Goal: Information Seeking & Learning: Learn about a topic

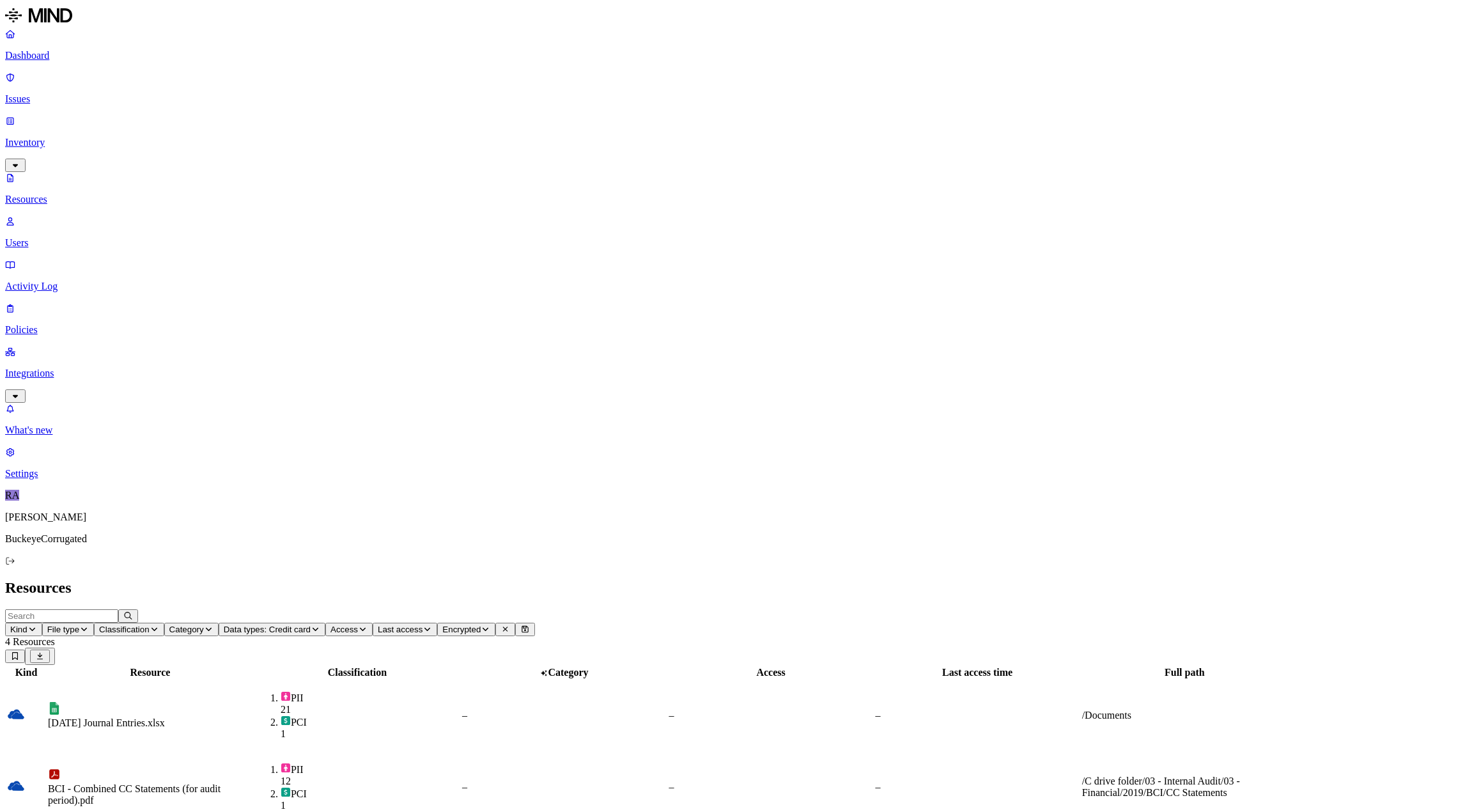
click at [65, 194] on p "Resources" at bounding box center [732, 199] width 1454 height 12
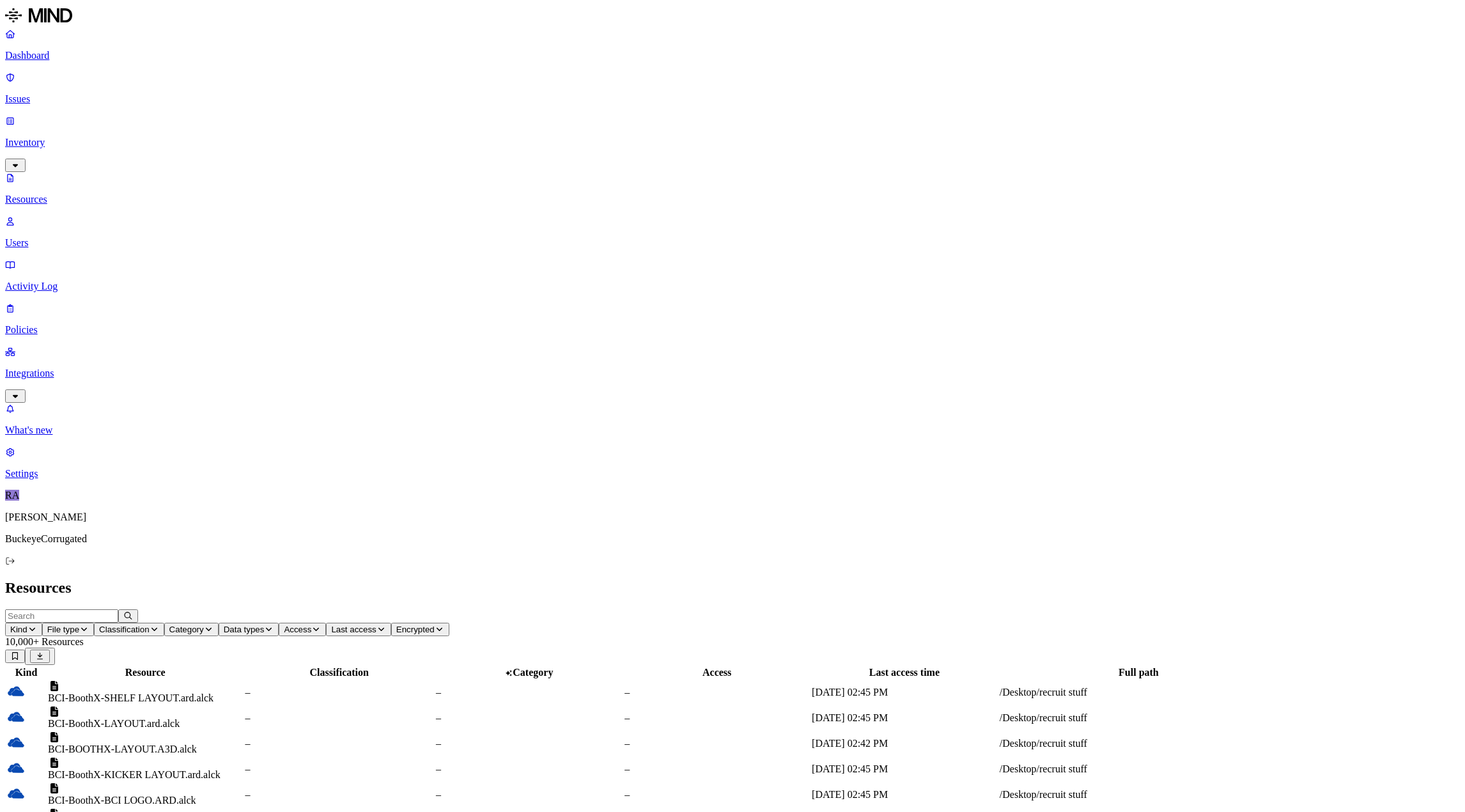
click at [48, 57] on p "Dashboard" at bounding box center [732, 56] width 1454 height 12
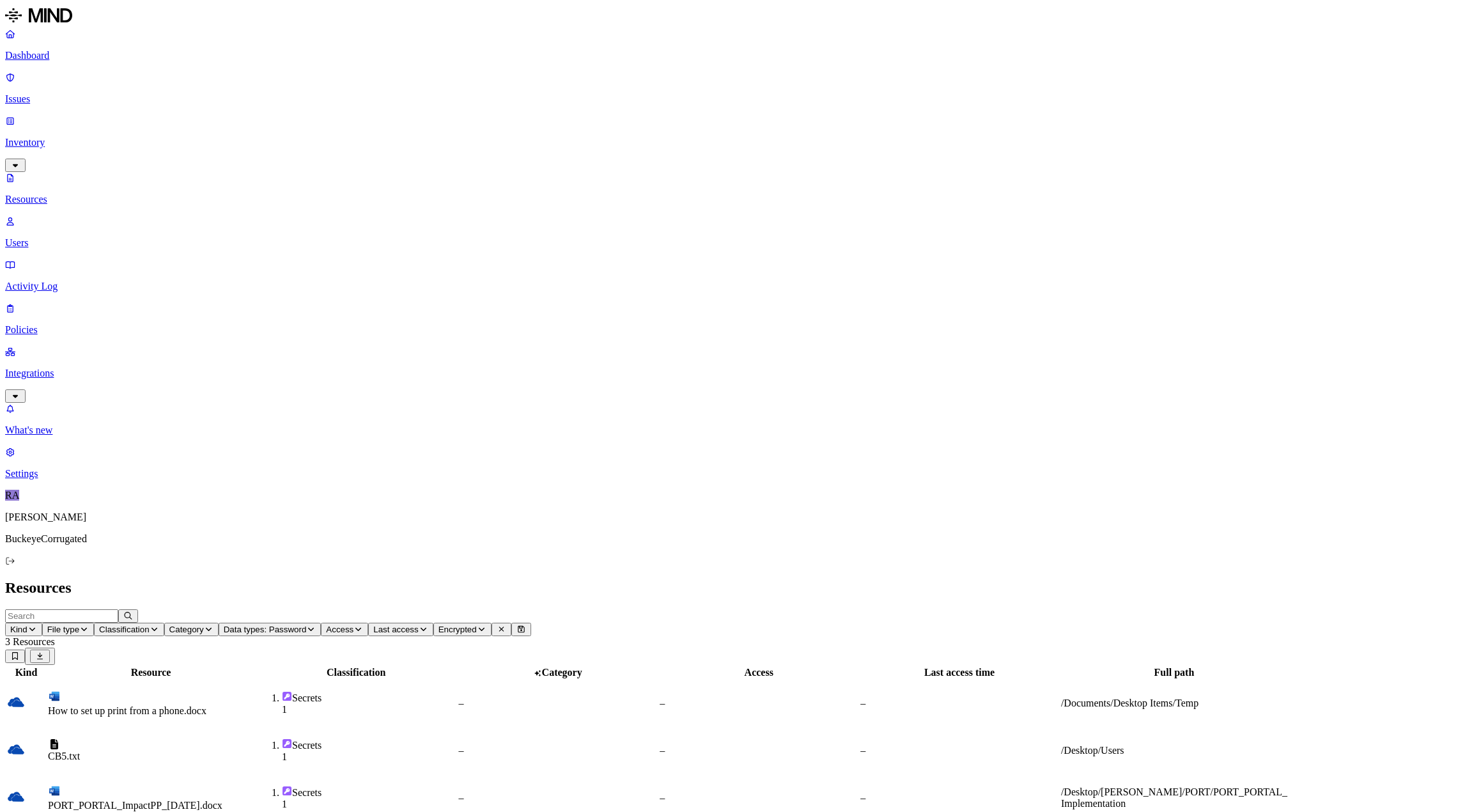
click at [46, 57] on p "Dashboard" at bounding box center [732, 56] width 1454 height 12
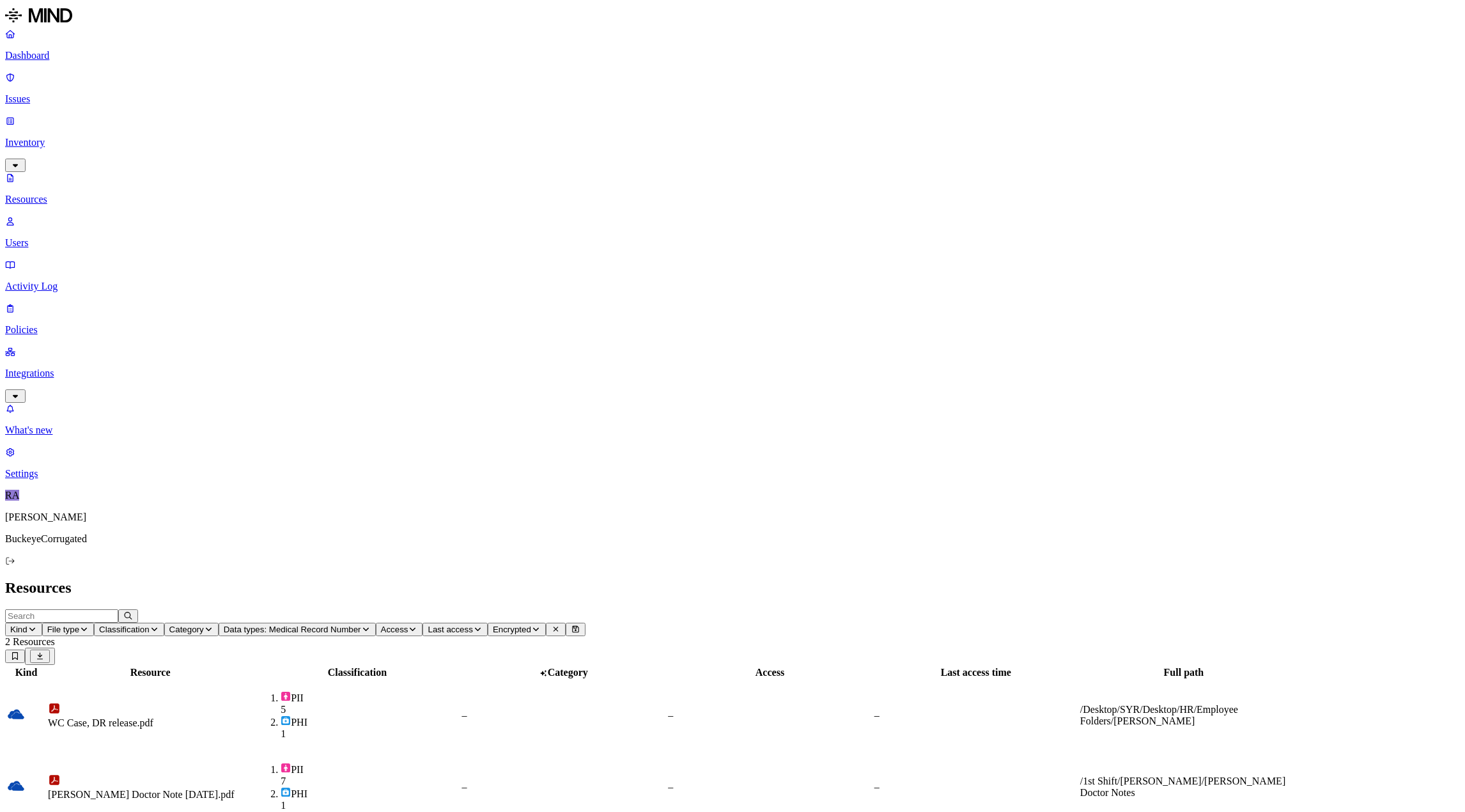
click at [58, 59] on p "Dashboard" at bounding box center [732, 56] width 1454 height 12
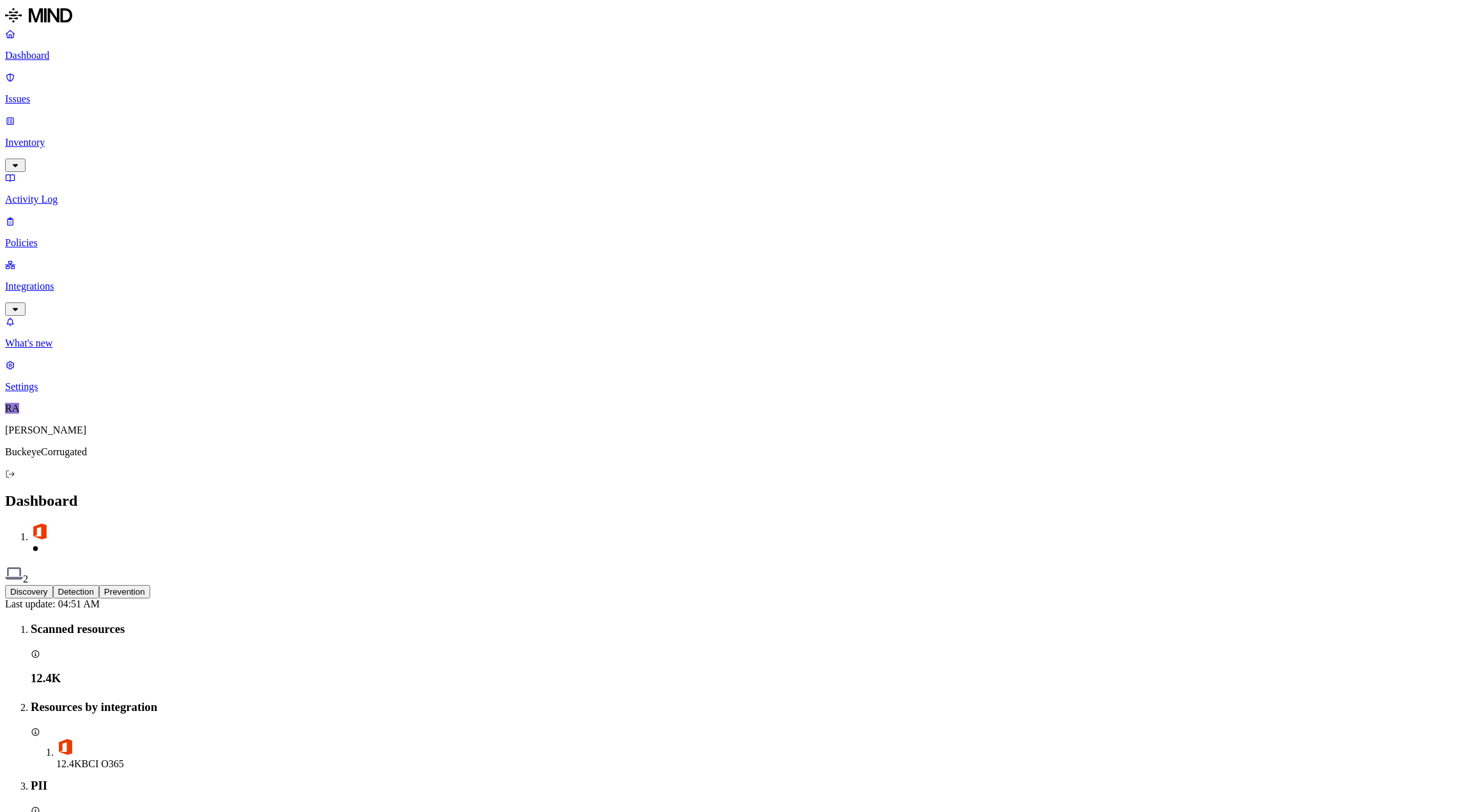
click at [40, 93] on p "Issues" at bounding box center [732, 99] width 1454 height 12
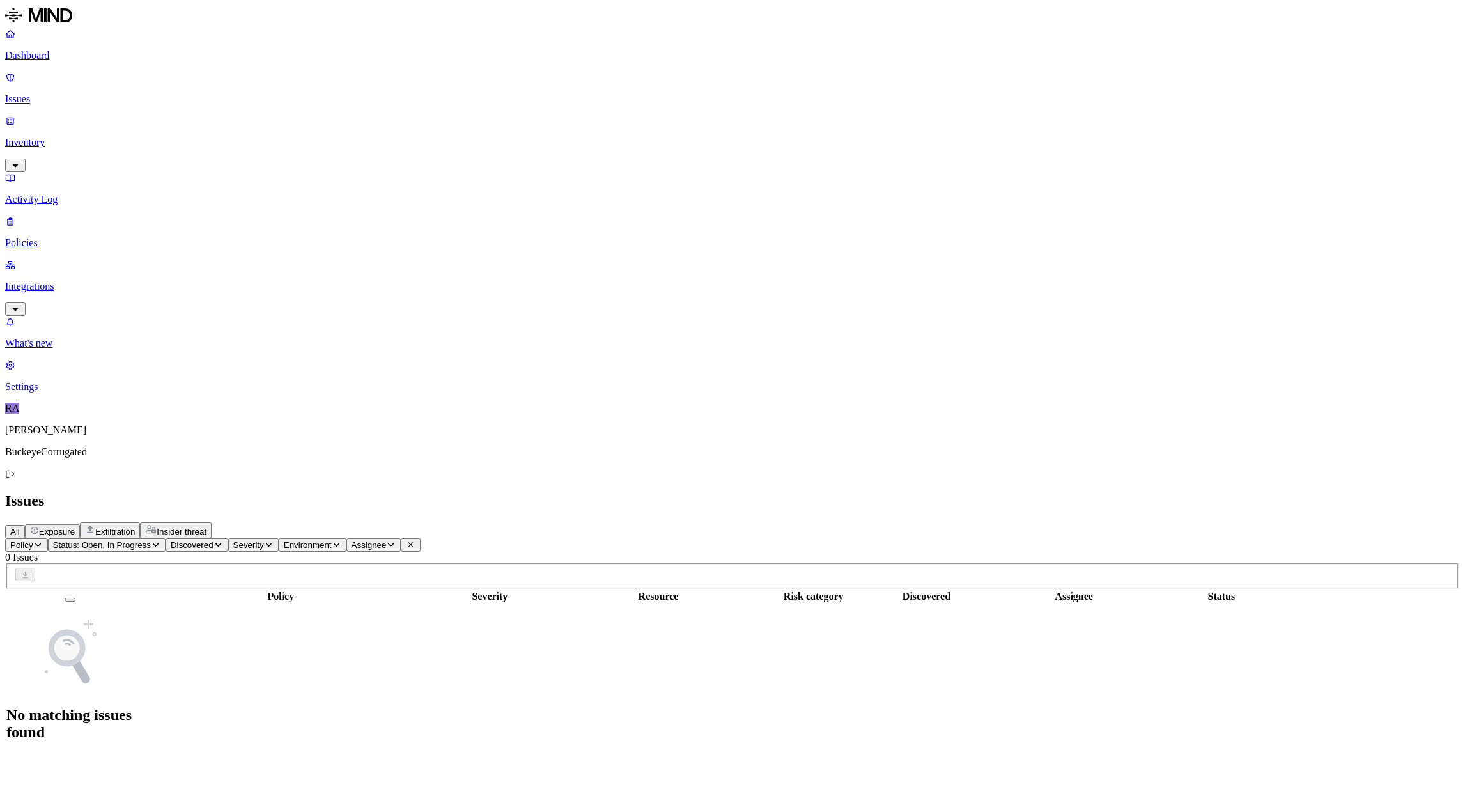
click at [46, 137] on p "Inventory" at bounding box center [732, 143] width 1454 height 12
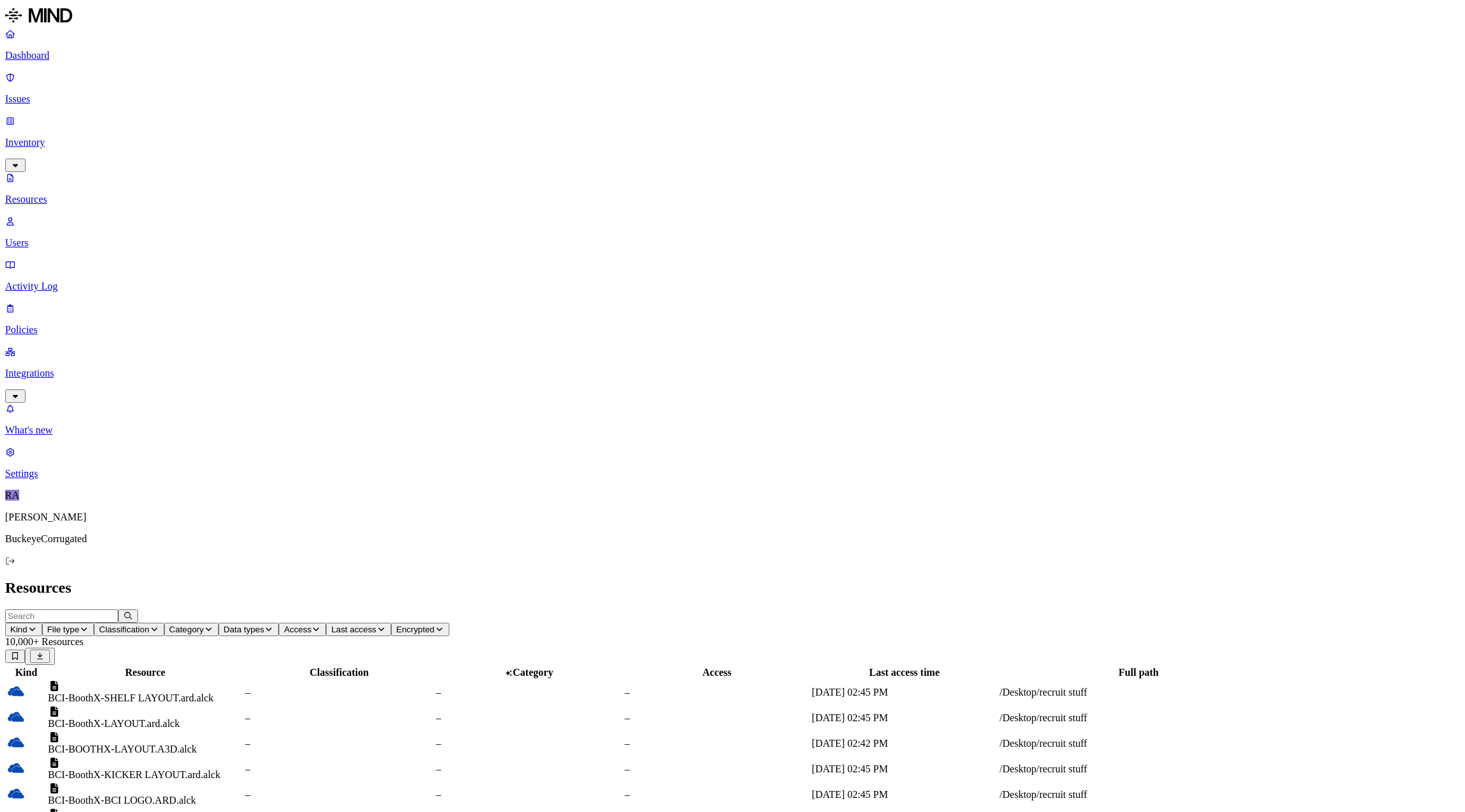
click at [55, 237] on p "Users" at bounding box center [732, 243] width 1454 height 12
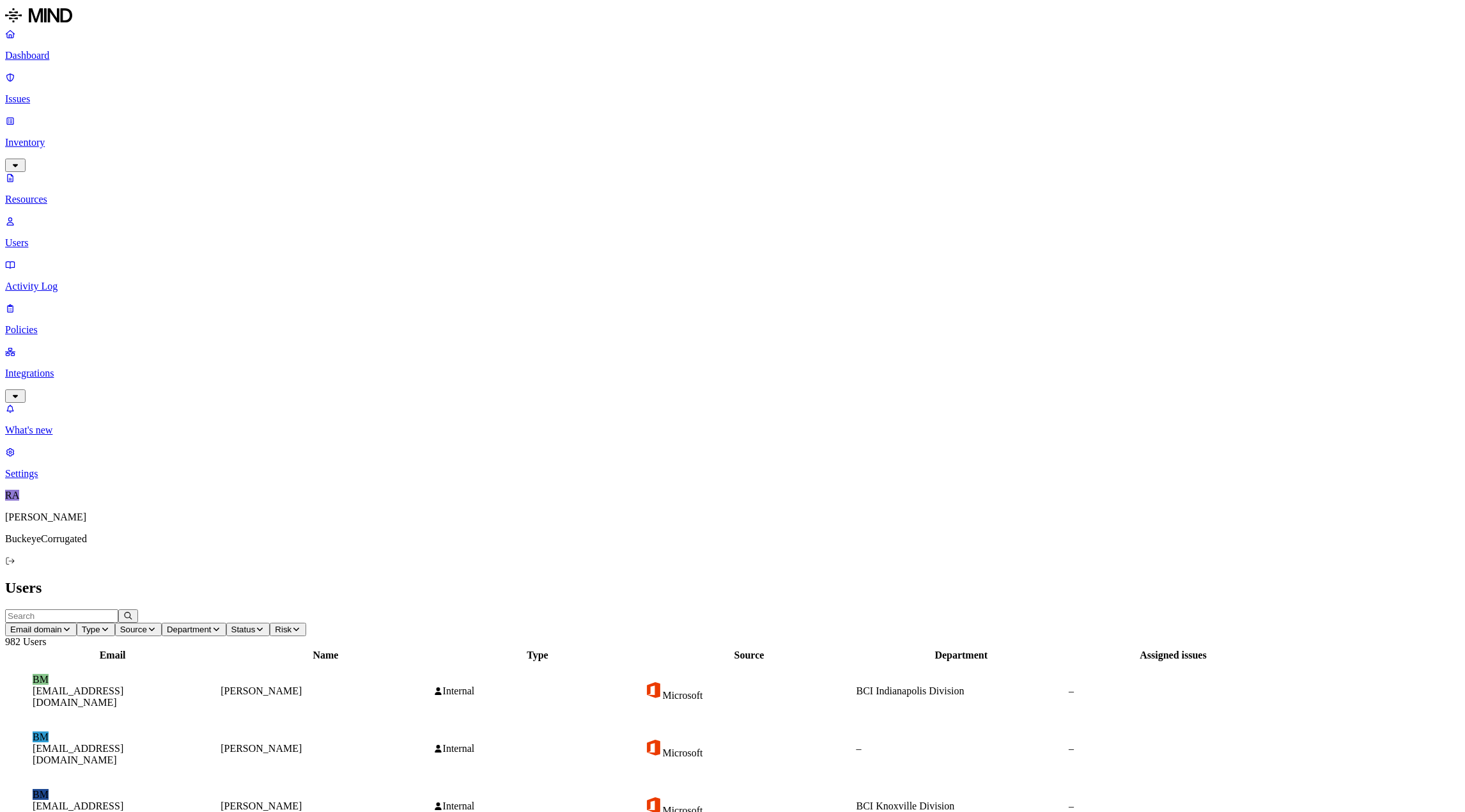
click at [118, 609] on input "text" at bounding box center [61, 616] width 113 height 13
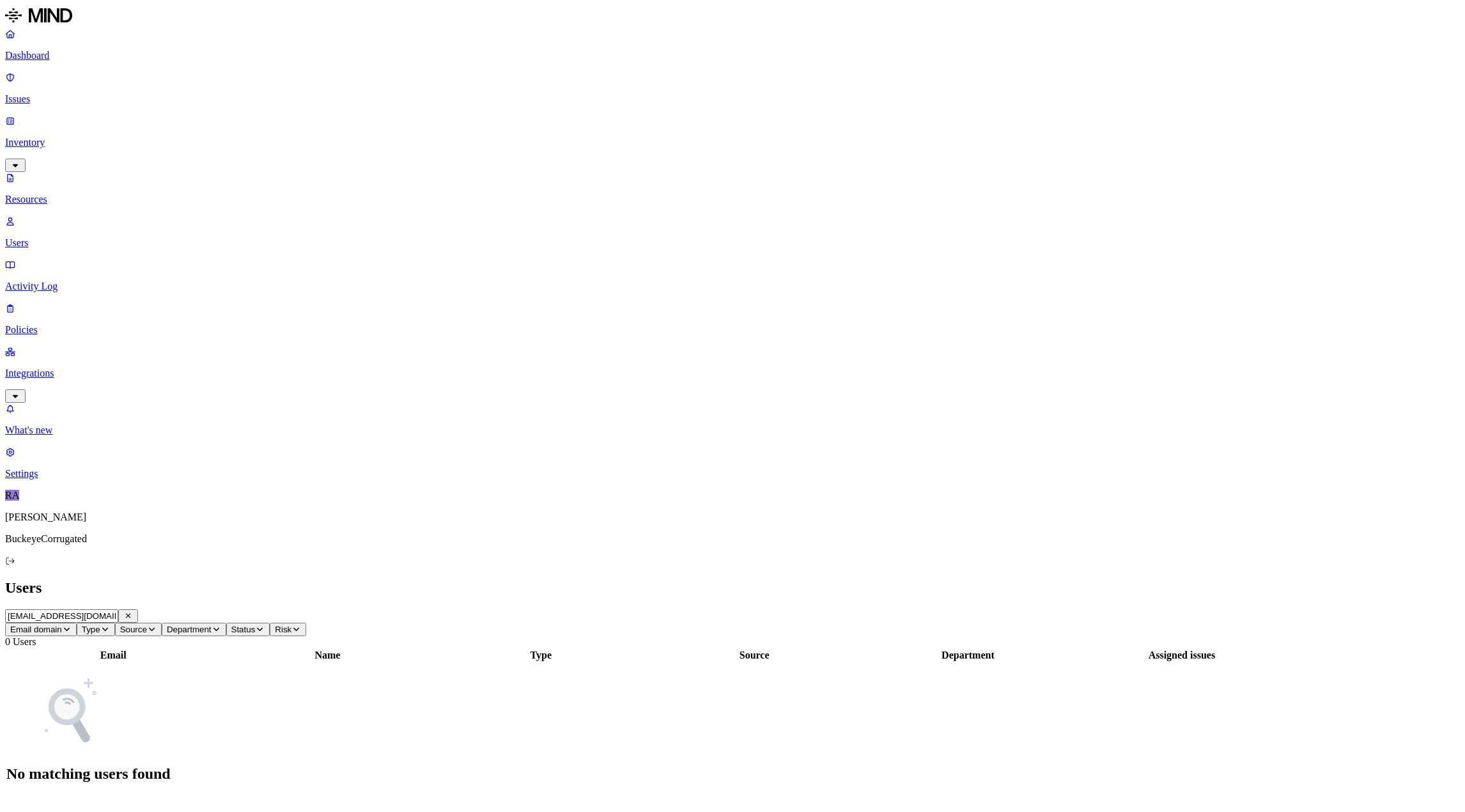
type input "[EMAIL_ADDRESS][DOMAIN_NAME]"
click at [195, 685] on figcaption "[EMAIL_ADDRESS][DOMAIN_NAME]" at bounding box center [114, 696] width 162 height 23
click at [1112, 730] on div "Close" at bounding box center [732, 773] width 1454 height 88
click at [20, 747] on icon at bounding box center [15, 750] width 10 height 8
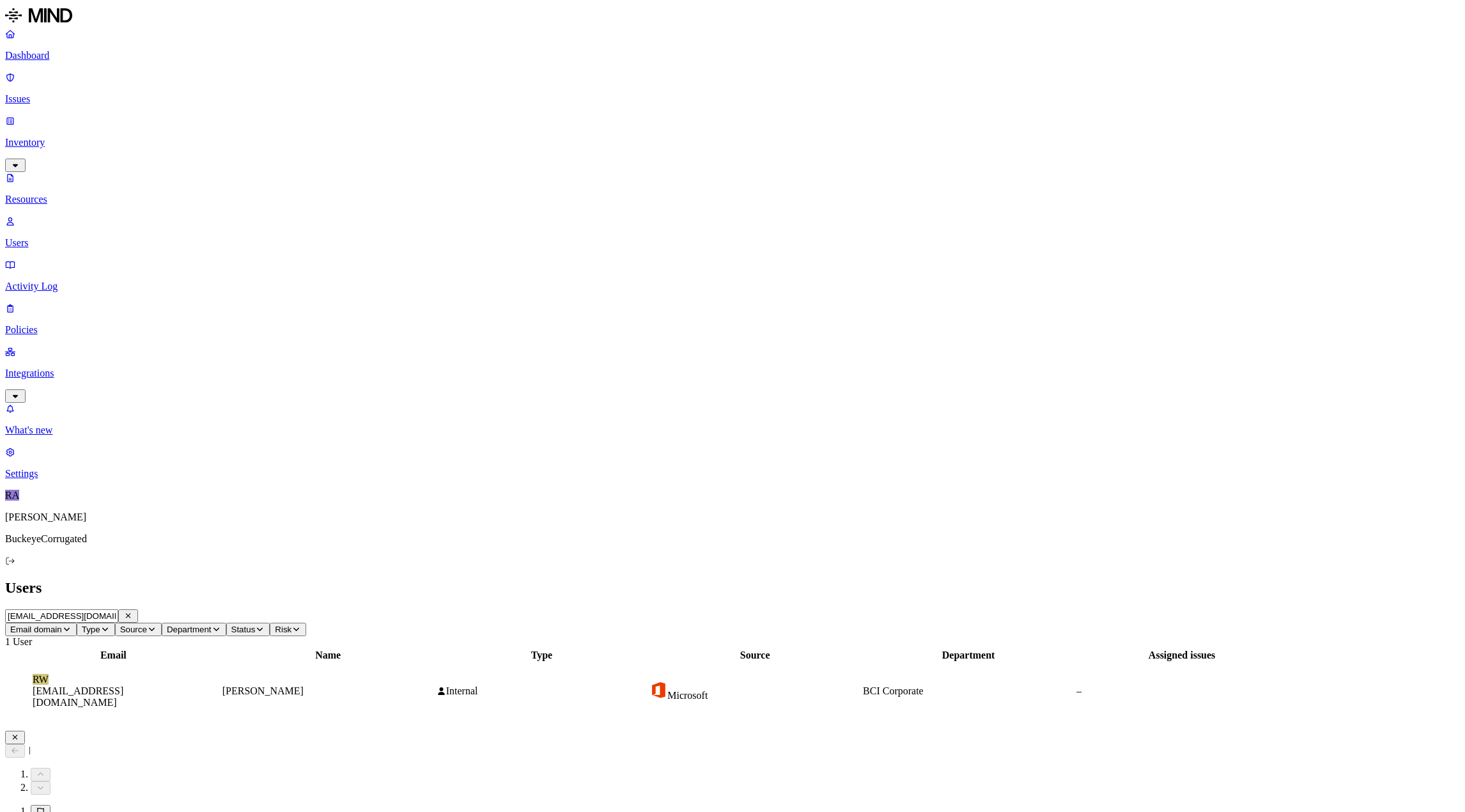
click at [44, 368] on p "Integrations" at bounding box center [732, 374] width 1454 height 12
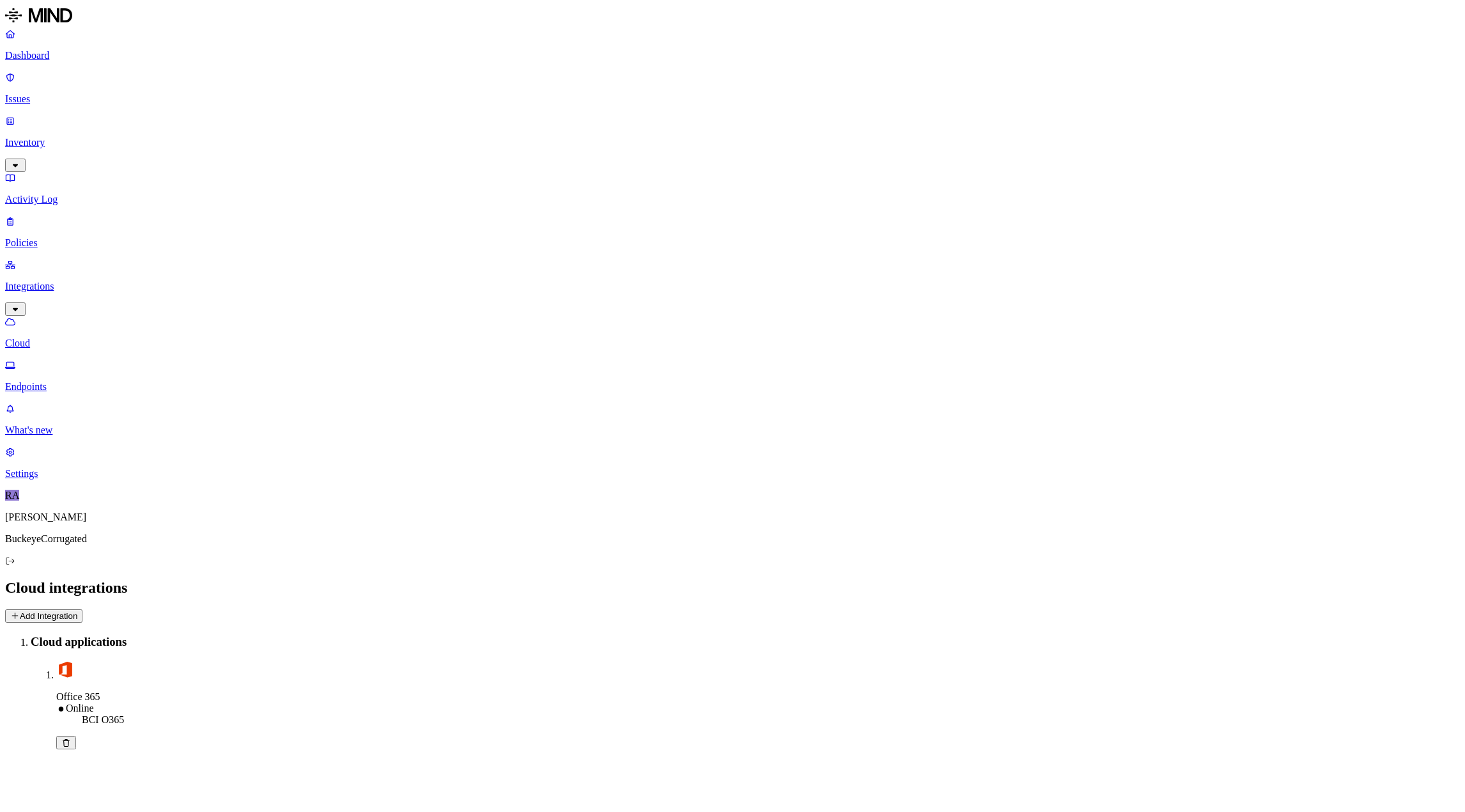
click at [59, 380] on p "Endpoints" at bounding box center [732, 386] width 1454 height 12
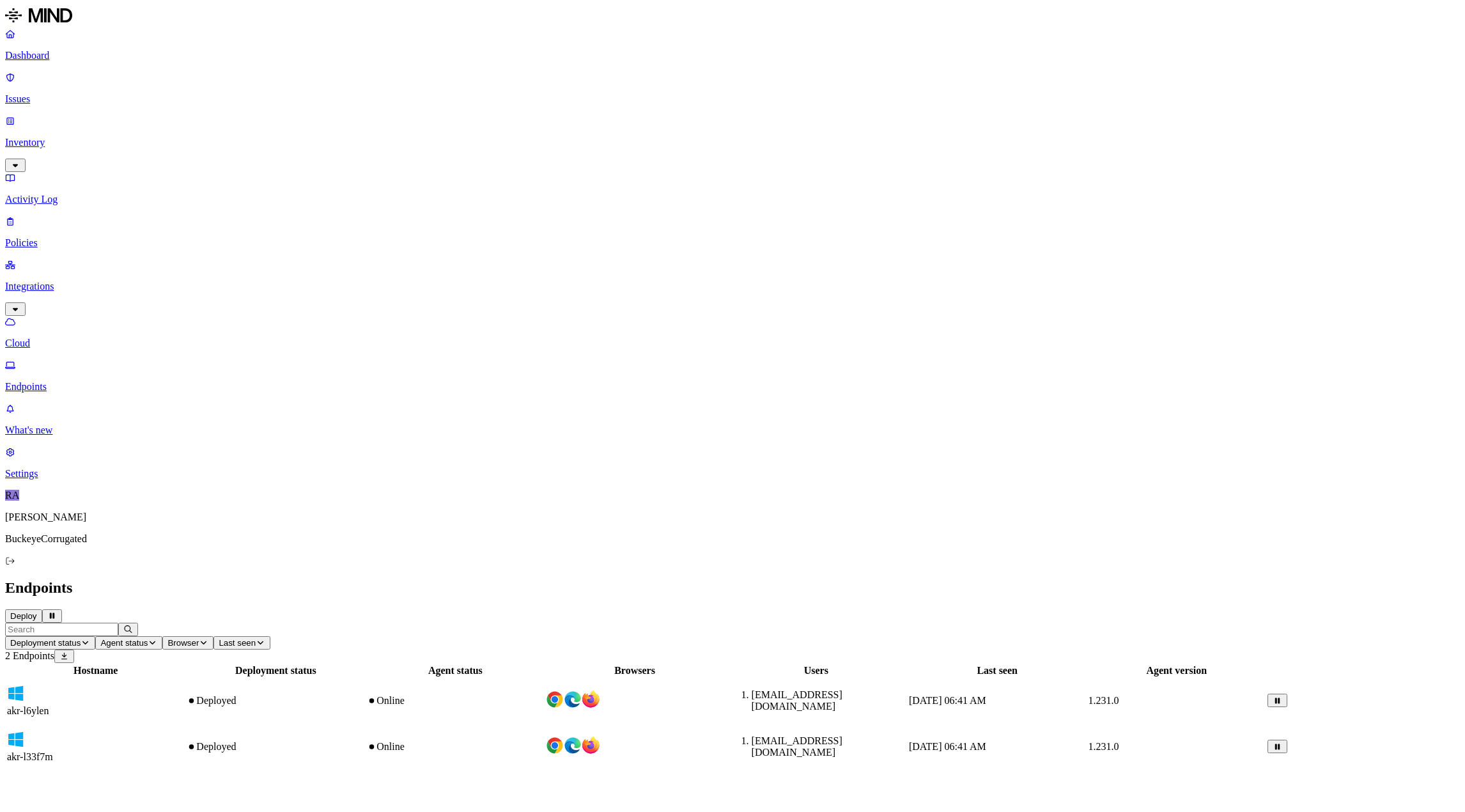
click at [543, 694] on div "Online" at bounding box center [455, 700] width 176 height 12
click at [52, 56] on p "Dashboard" at bounding box center [732, 56] width 1454 height 12
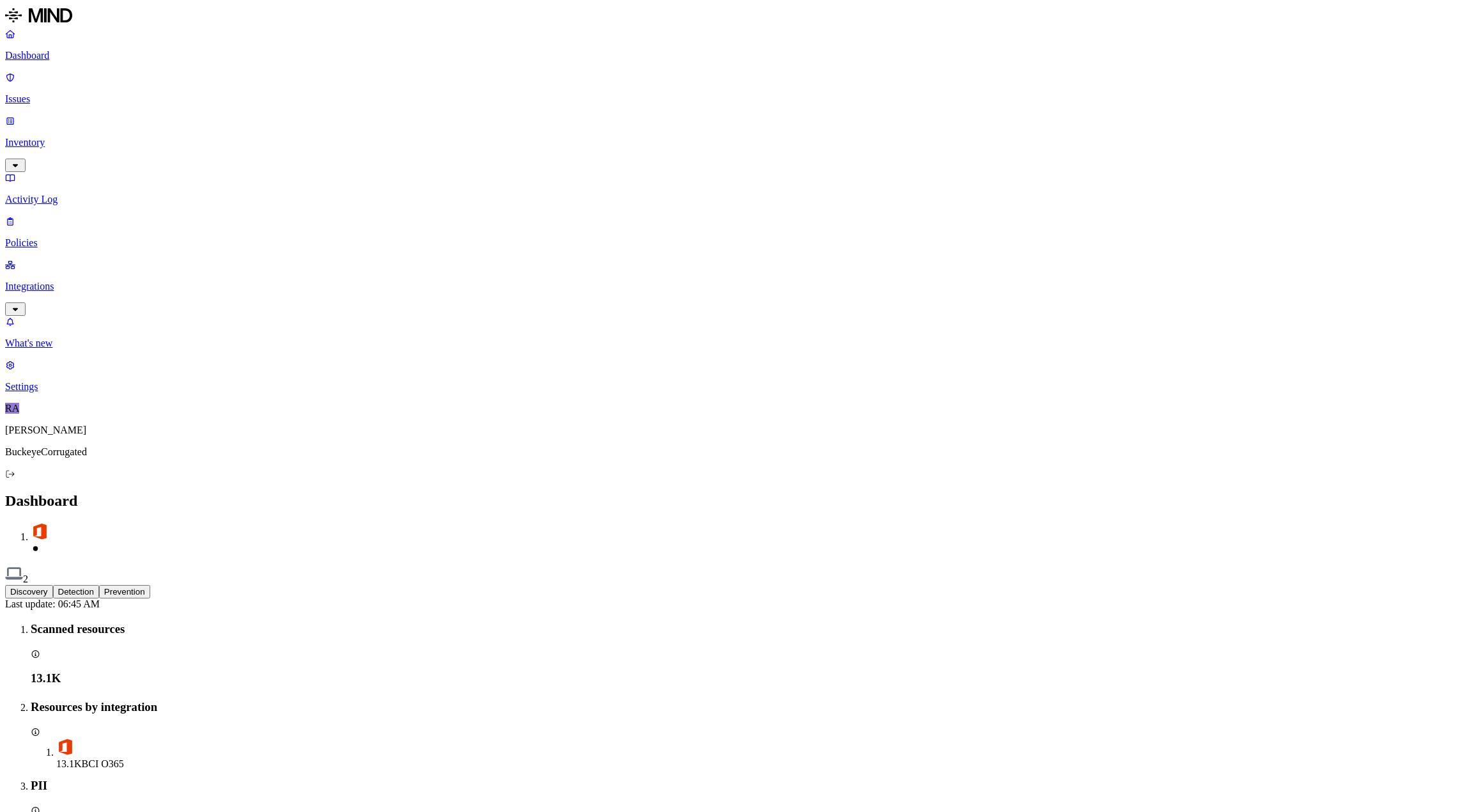
click at [99, 585] on button "Detection" at bounding box center [76, 591] width 46 height 13
click at [150, 585] on button "Prevention" at bounding box center [124, 591] width 51 height 13
click at [53, 585] on button "Discovery" at bounding box center [29, 591] width 48 height 13
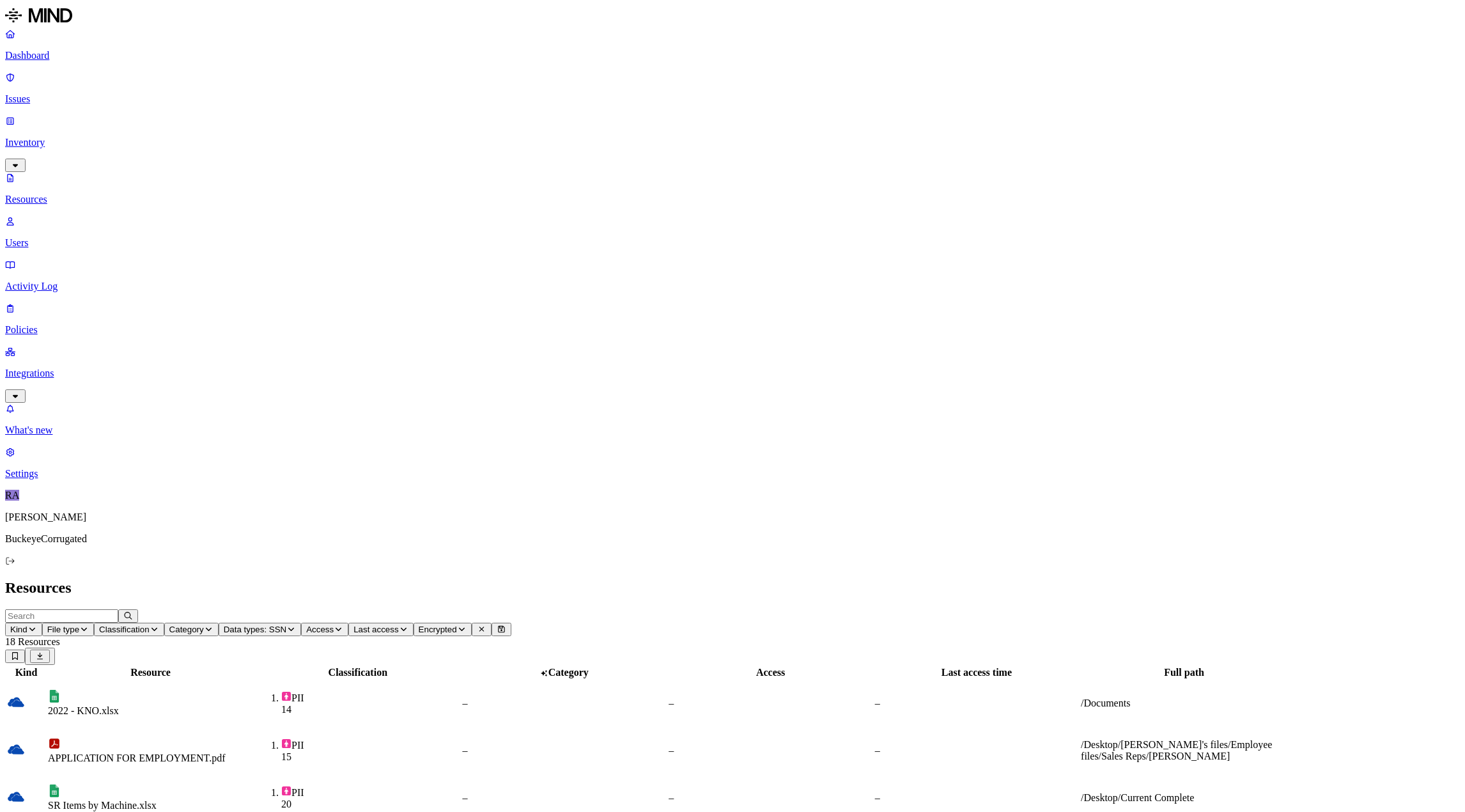
click at [52, 56] on p "Dashboard" at bounding box center [732, 56] width 1454 height 12
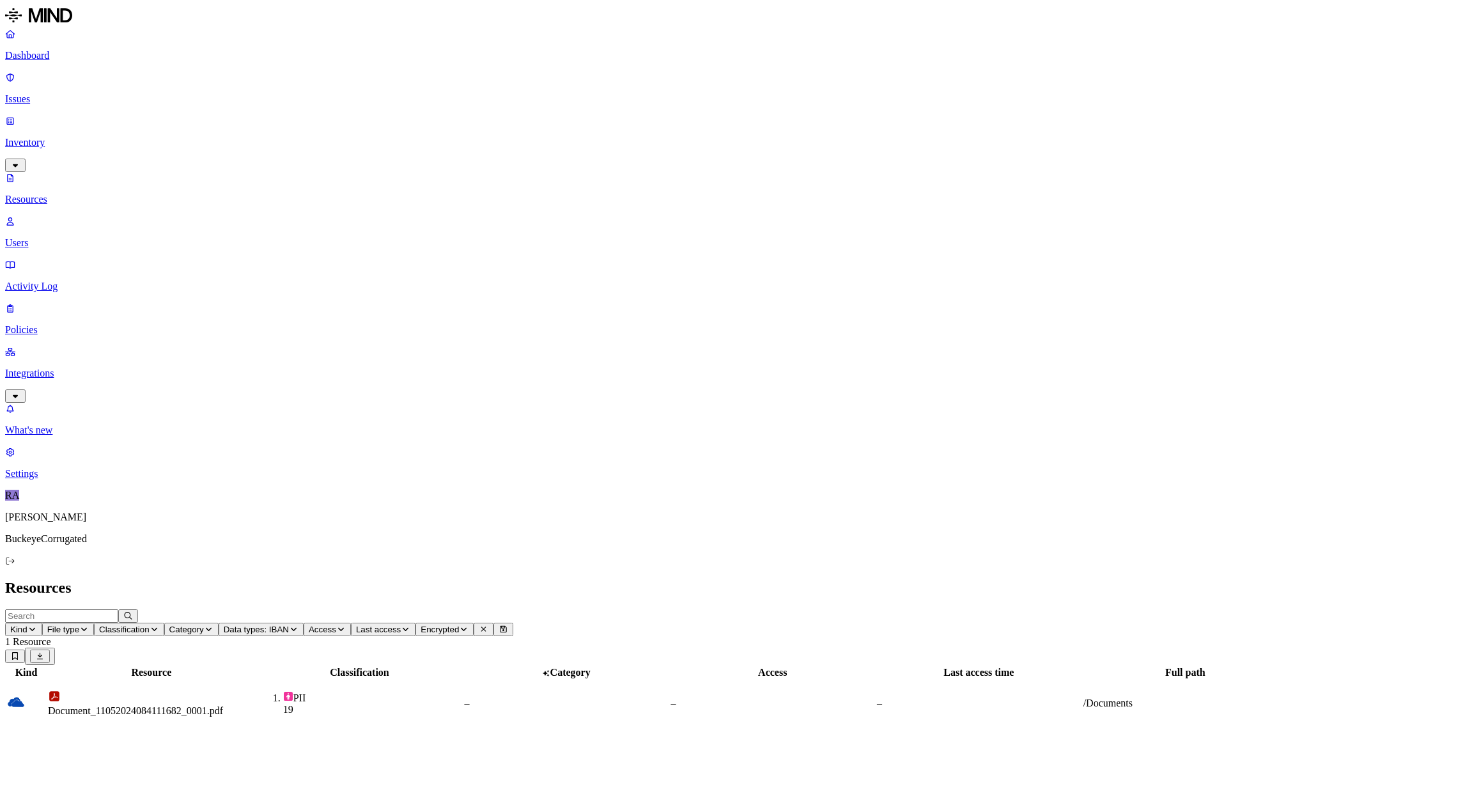
click at [255, 705] on div "Document_11052024084111682_0001.pdf" at bounding box center [151, 711] width 207 height 12
click at [454, 704] on div "19" at bounding box center [373, 710] width 179 height 12
click at [432, 691] on div "PII" at bounding box center [373, 696] width 179 height 13
click at [62, 49] on link "Dashboard" at bounding box center [732, 44] width 1454 height 34
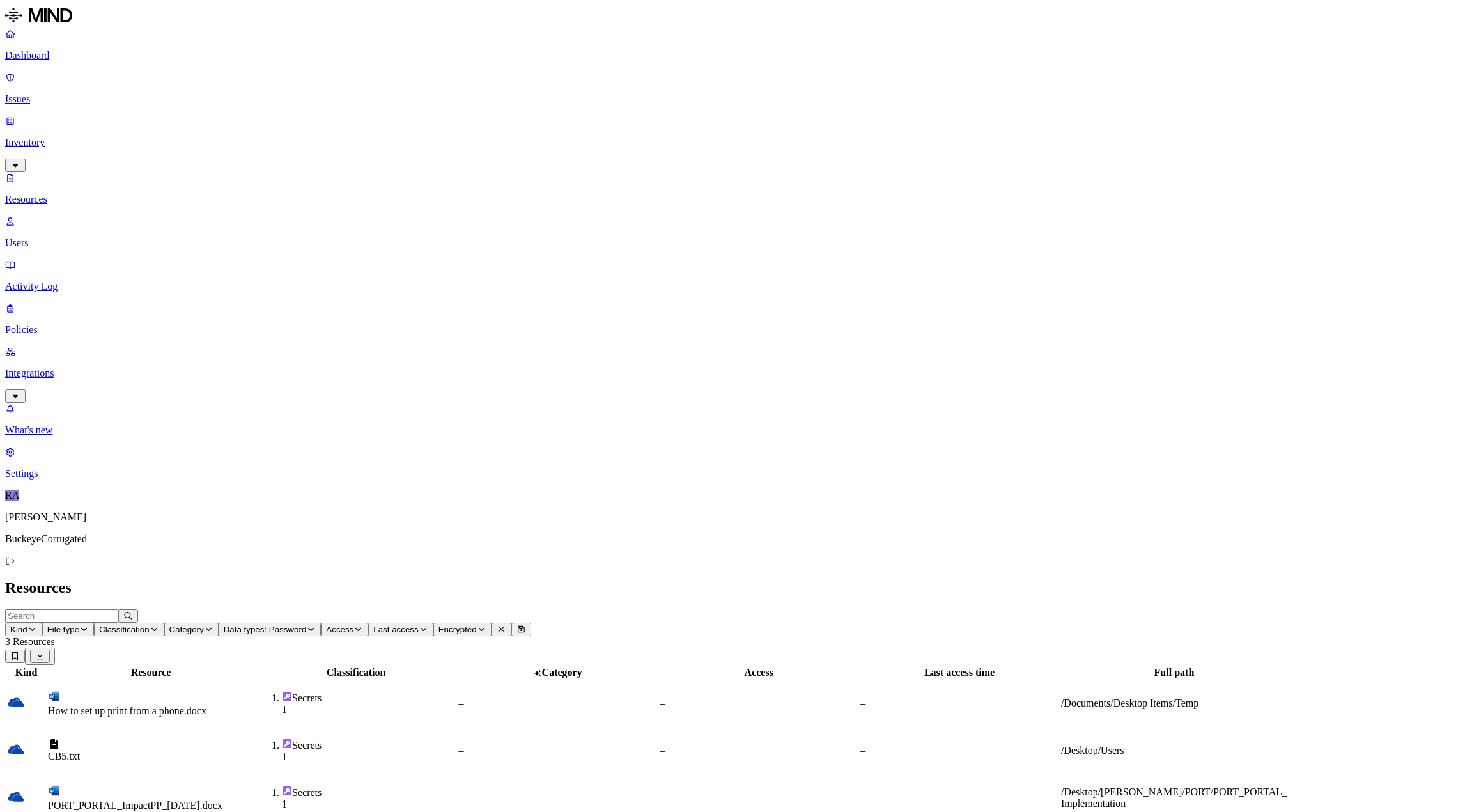
click at [42, 55] on p "Dashboard" at bounding box center [732, 56] width 1454 height 12
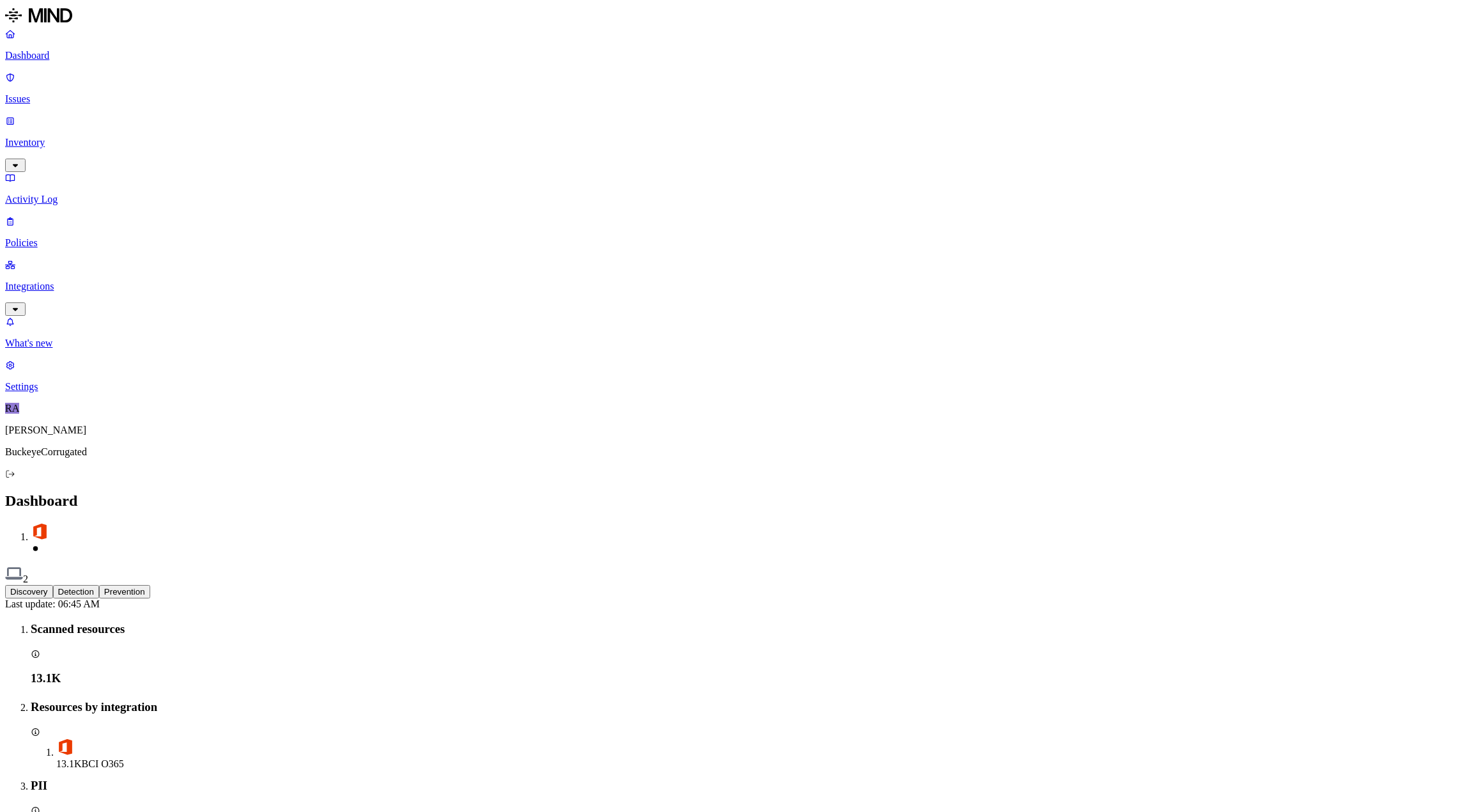
click at [64, 137] on p "Inventory" at bounding box center [732, 143] width 1454 height 12
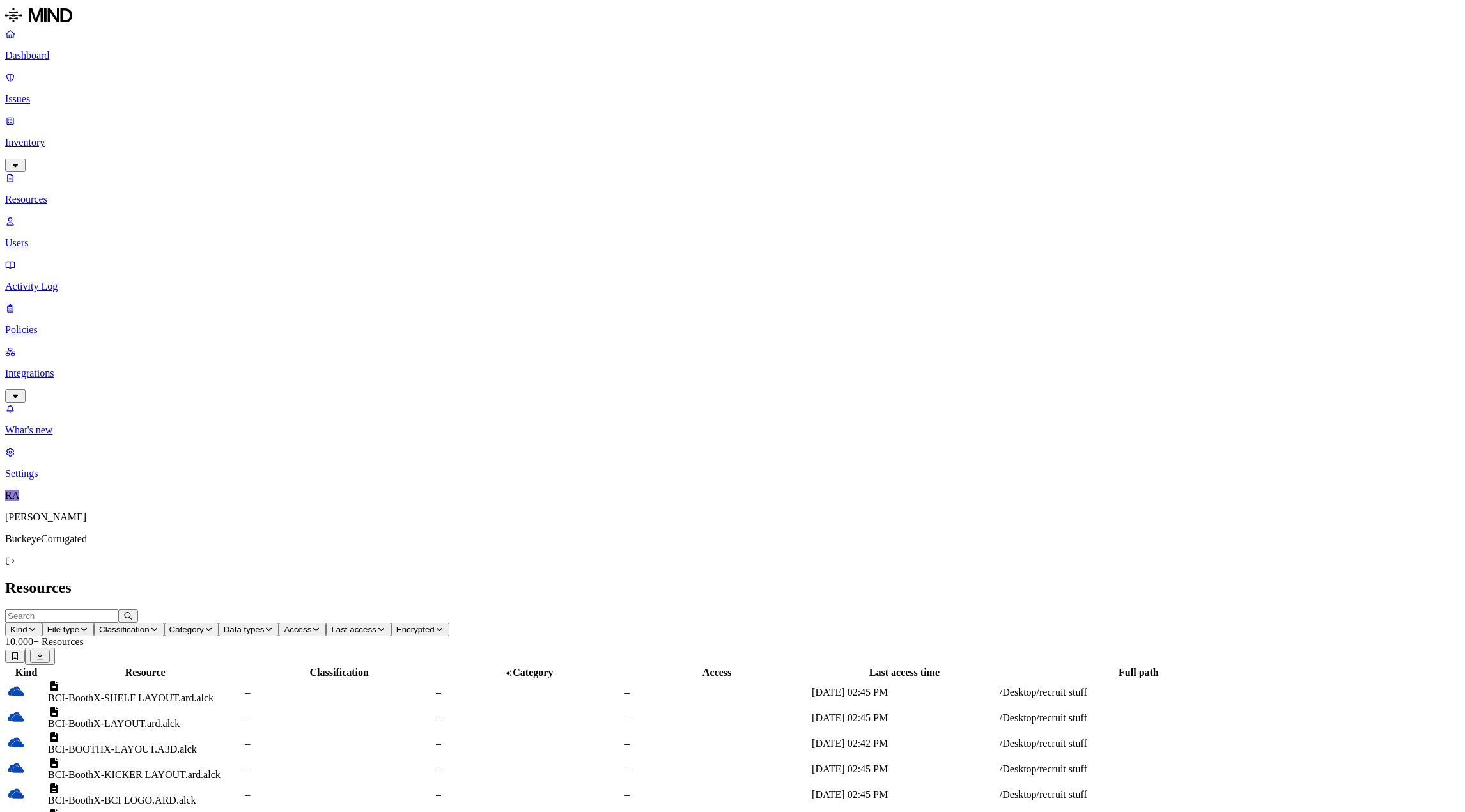
click at [118, 609] on input "text" at bounding box center [61, 616] width 113 height 13
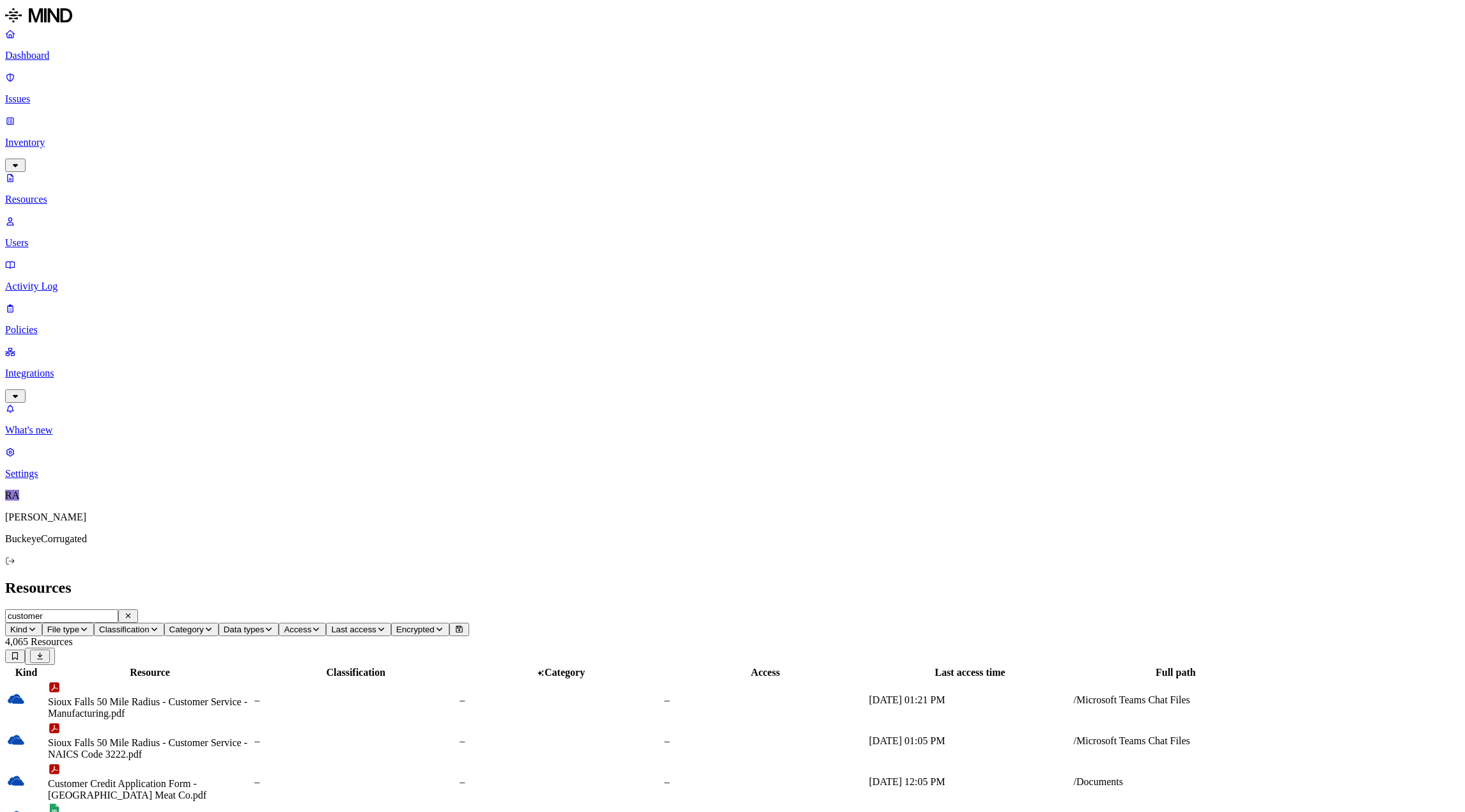
drag, startPoint x: 218, startPoint y: 42, endPoint x: 169, endPoint y: 37, distance: 49.3
click at [118, 609] on input "customer" at bounding box center [61, 616] width 113 height 13
type input "customer"
click at [159, 625] on icon "button" at bounding box center [154, 629] width 10 height 8
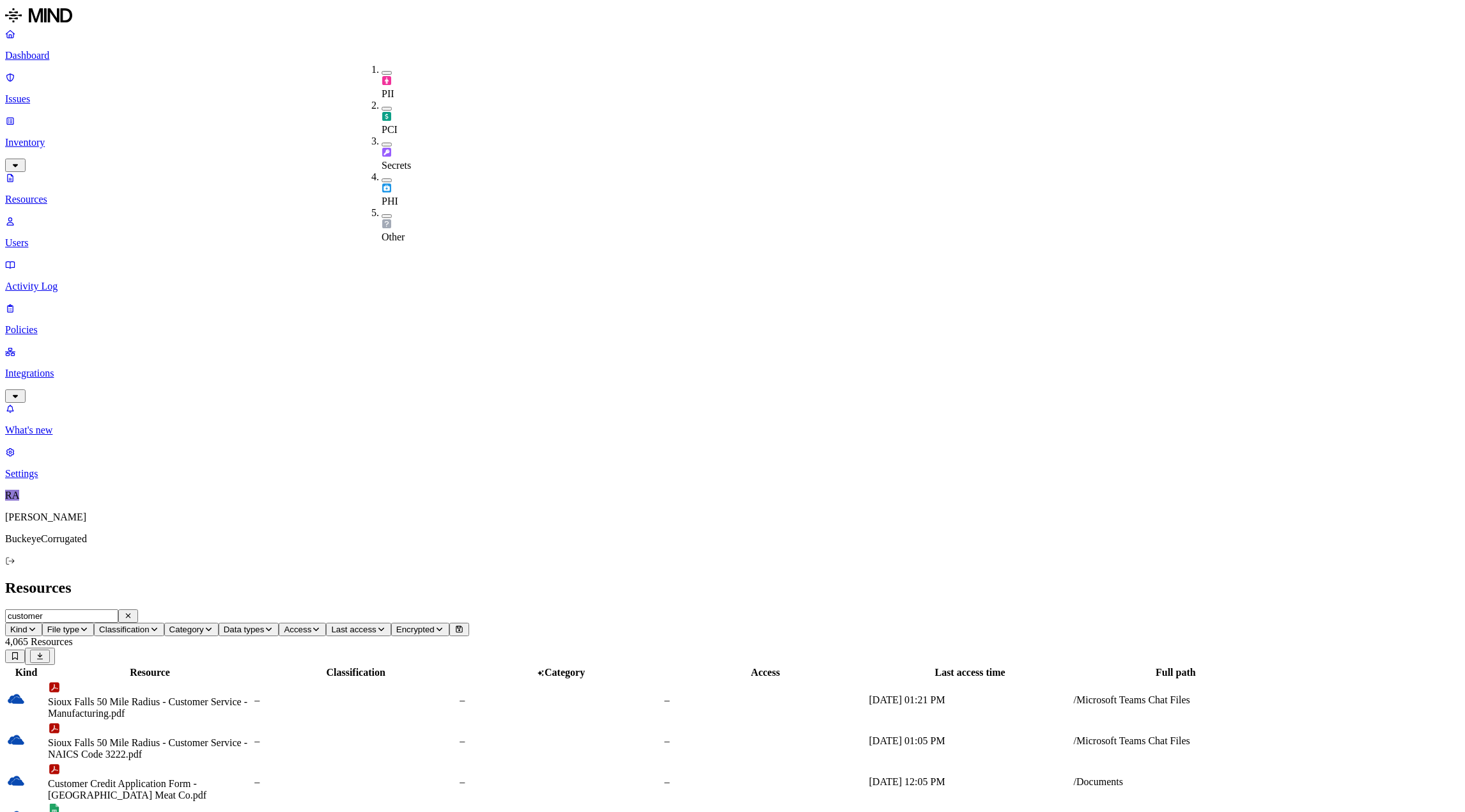
click at [290, 579] on h2 "Resources" at bounding box center [732, 588] width 1454 height 17
click at [149, 624] on span "Classification" at bounding box center [124, 629] width 50 height 10
click at [381, 71] on button "button" at bounding box center [386, 73] width 11 height 4
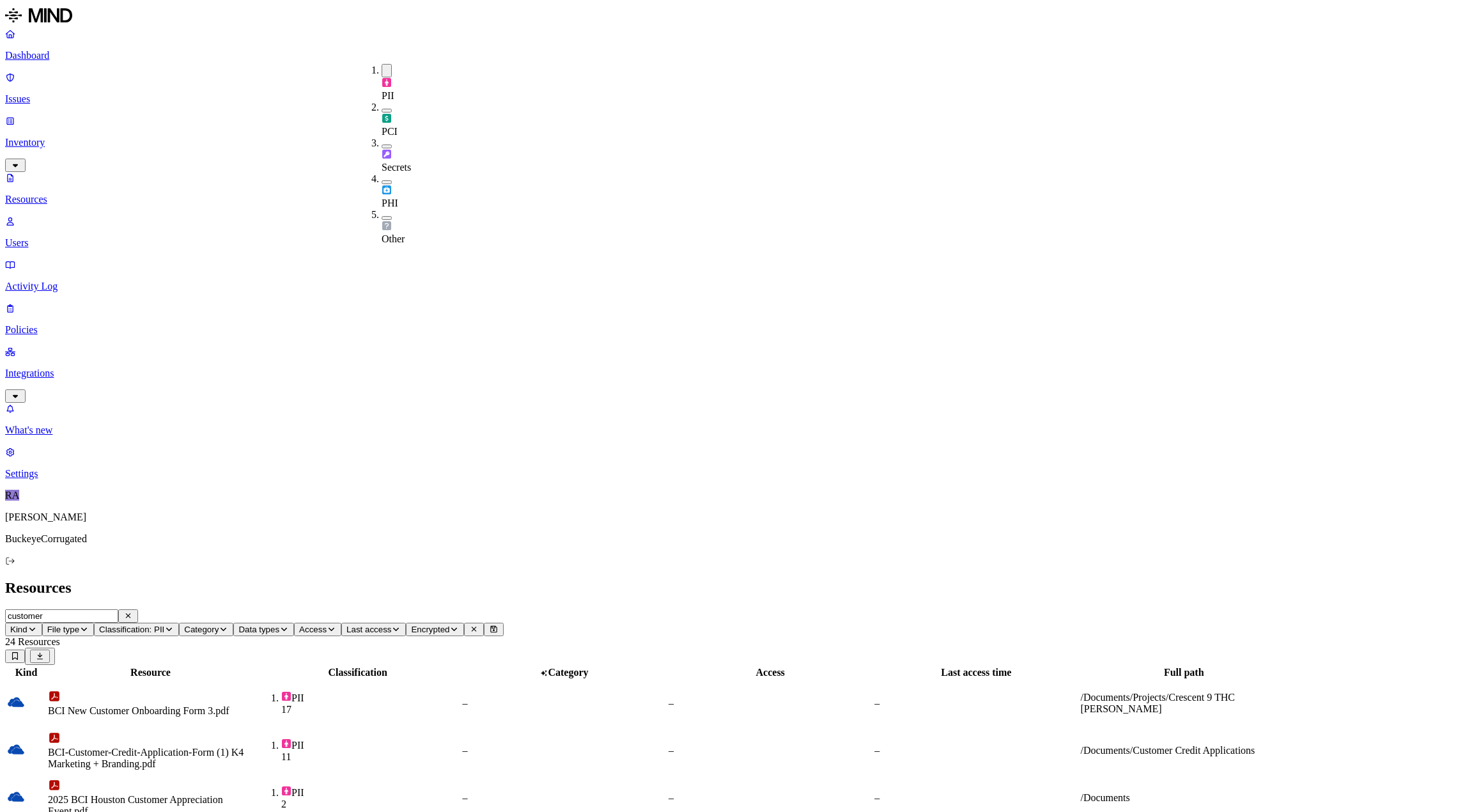
click at [173, 625] on icon "button" at bounding box center [170, 629] width 10 height 8
click at [381, 66] on button "button" at bounding box center [386, 70] width 11 height 13
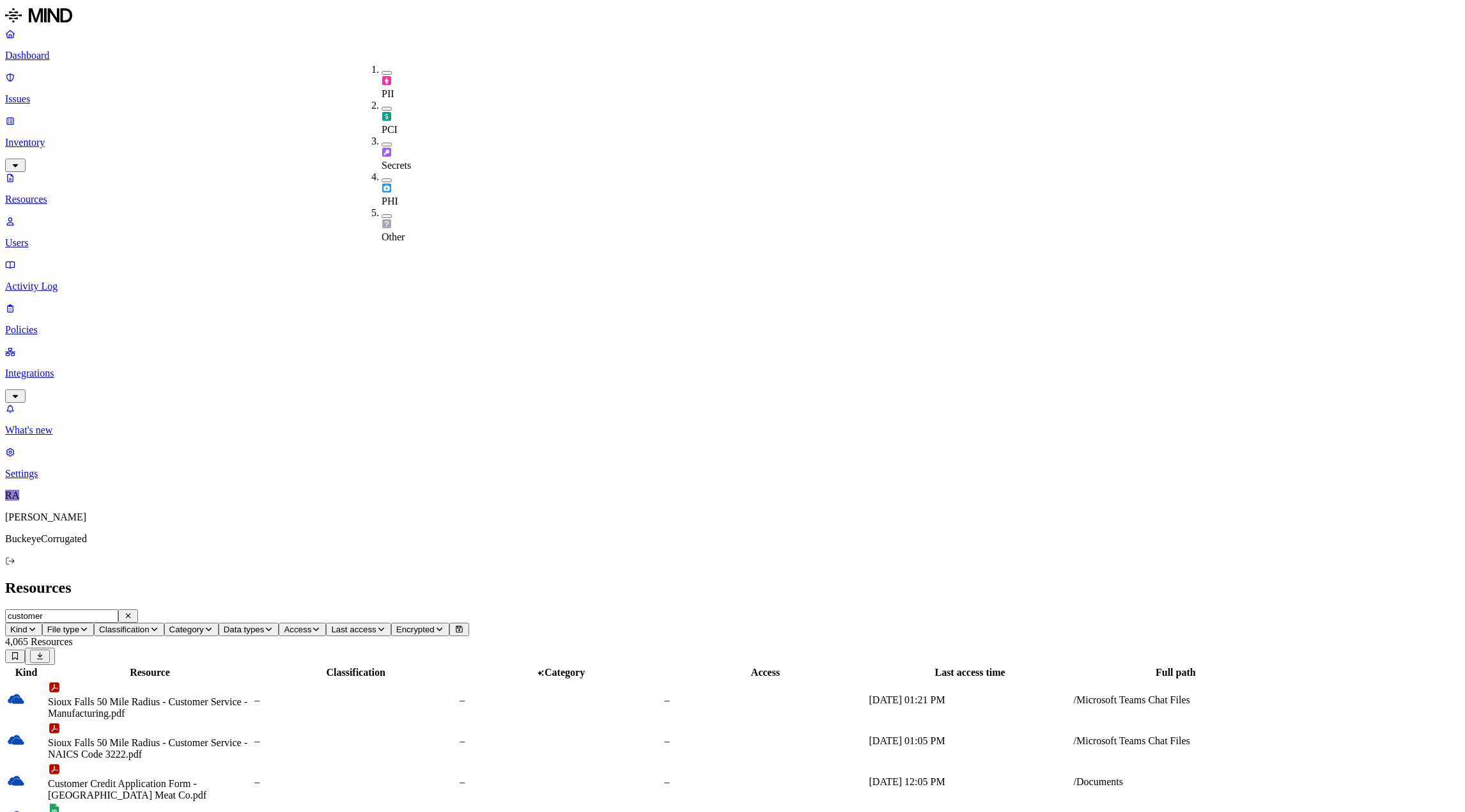
click at [159, 625] on icon "button" at bounding box center [154, 629] width 10 height 8
click at [165, 622] on button "Classification" at bounding box center [129, 629] width 70 height 13
click at [381, 143] on button "button" at bounding box center [386, 144] width 11 height 4
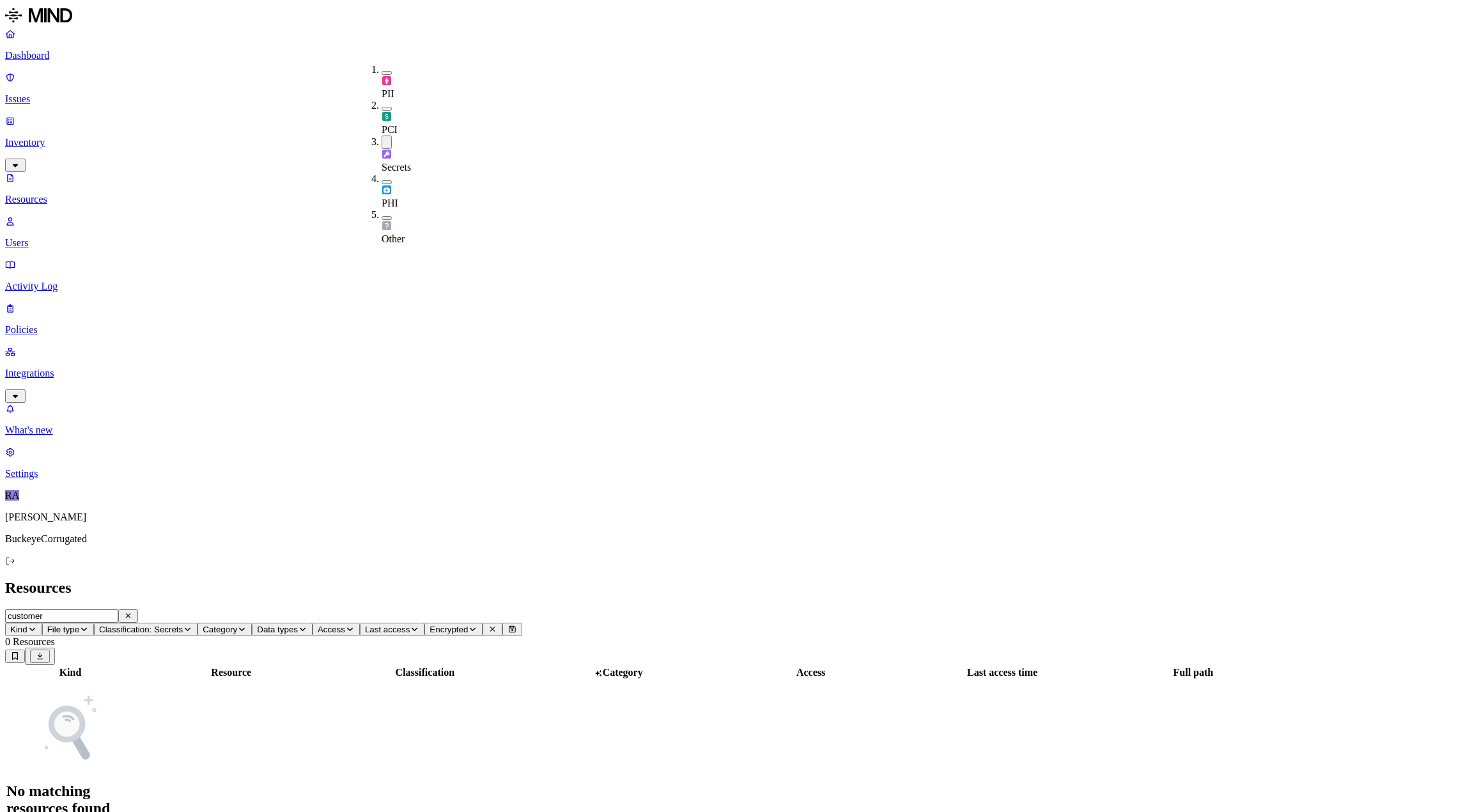
click at [258, 665] on div "Kind Resource Classification Category Access Last access time Full path No matc…" at bounding box center [732, 747] width 1454 height 167
click at [133, 612] on icon "button" at bounding box center [128, 616] width 10 height 8
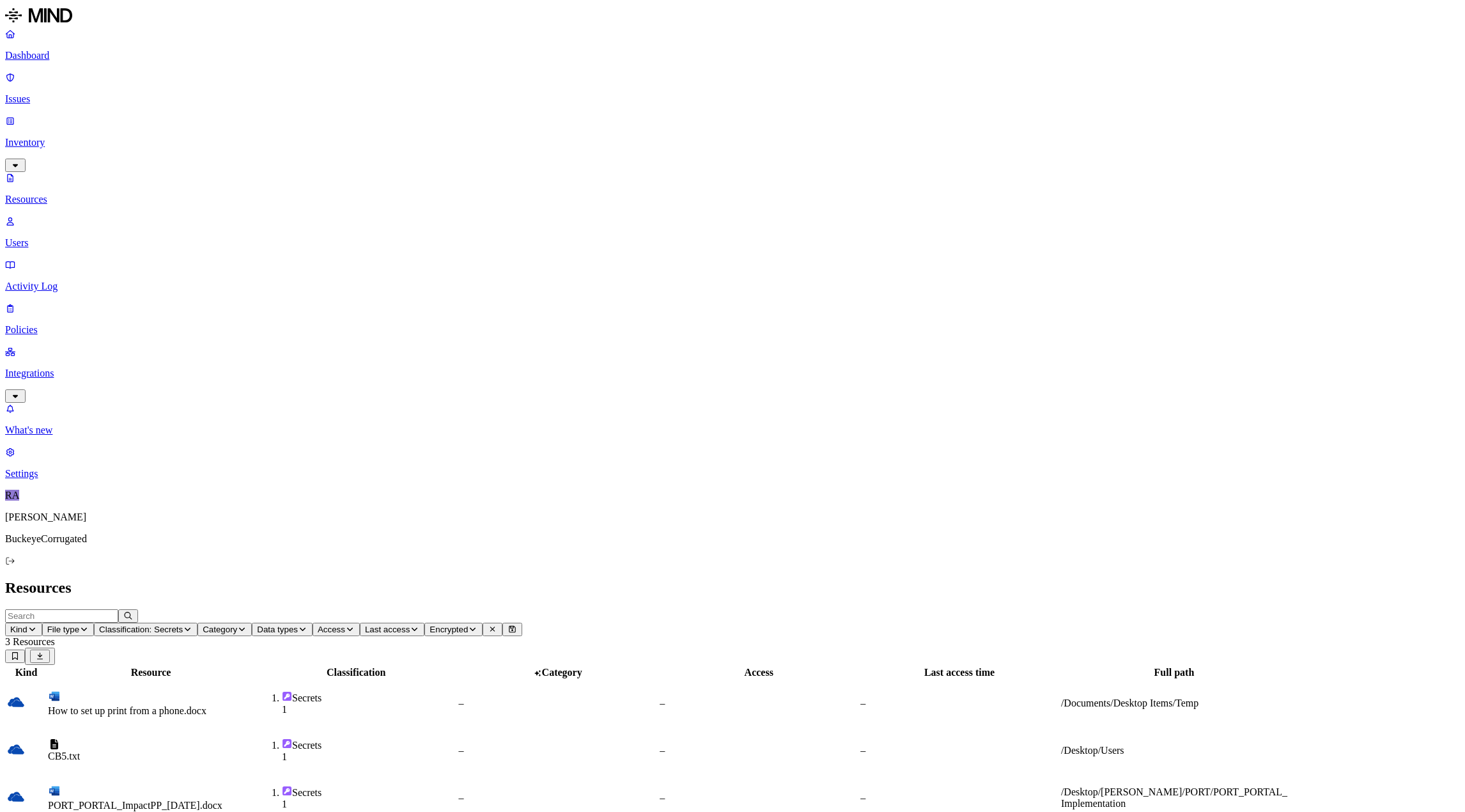
click at [42, 48] on link "Dashboard" at bounding box center [732, 44] width 1454 height 34
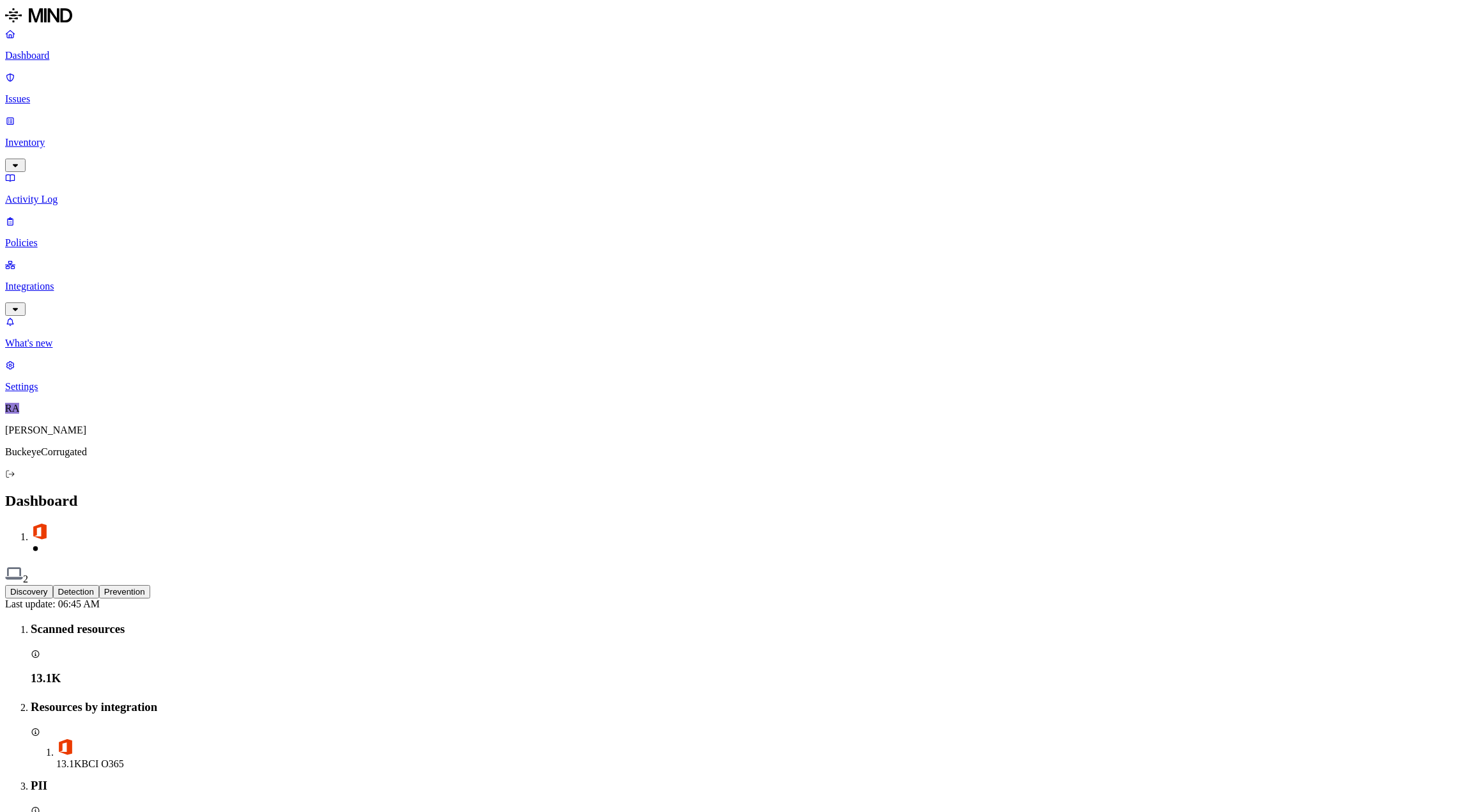
click at [44, 280] on p "Integrations" at bounding box center [732, 286] width 1454 height 12
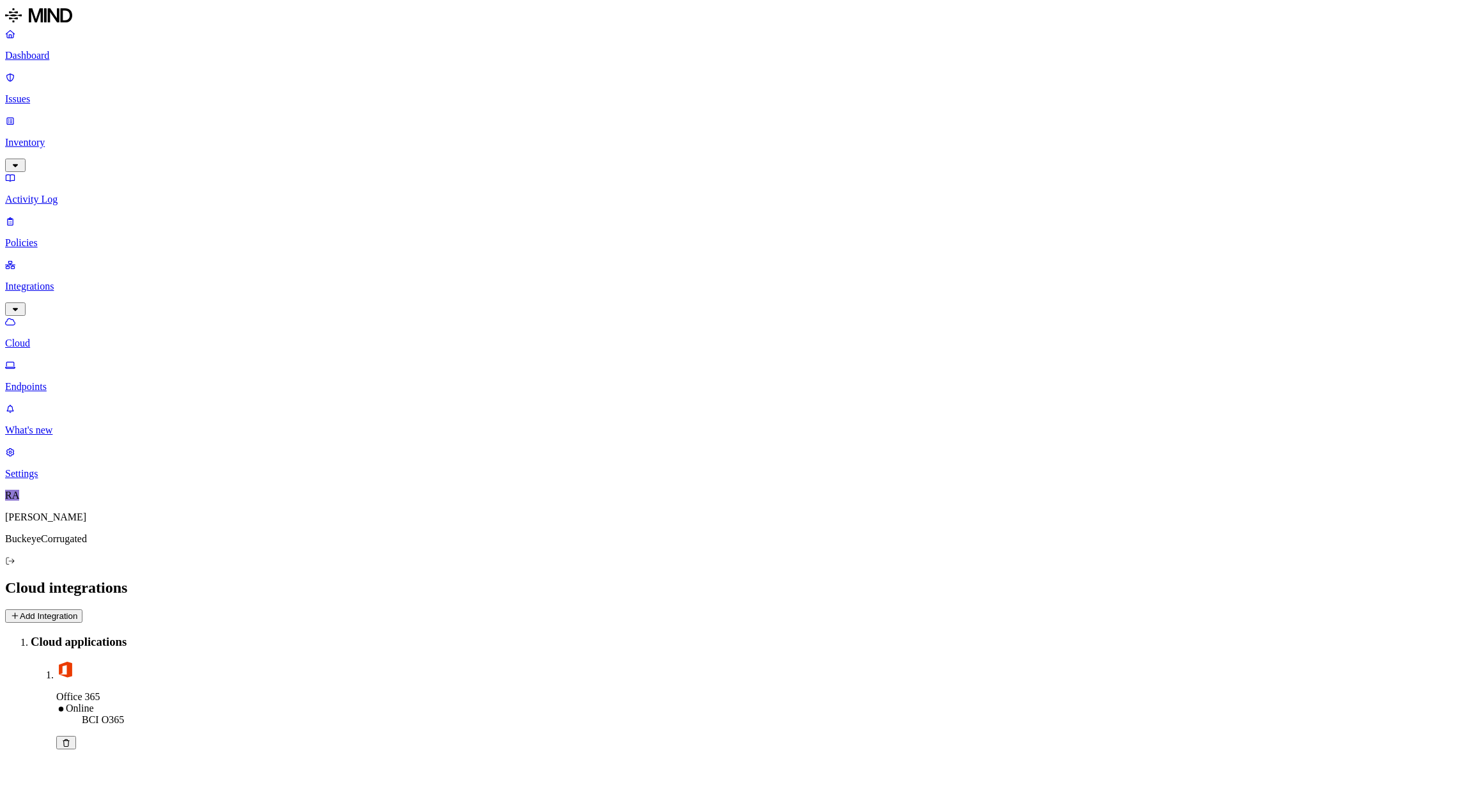
click at [52, 337] on p "Cloud" at bounding box center [732, 343] width 1454 height 12
click at [83, 609] on button "Add Integration" at bounding box center [43, 616] width 77 height 13
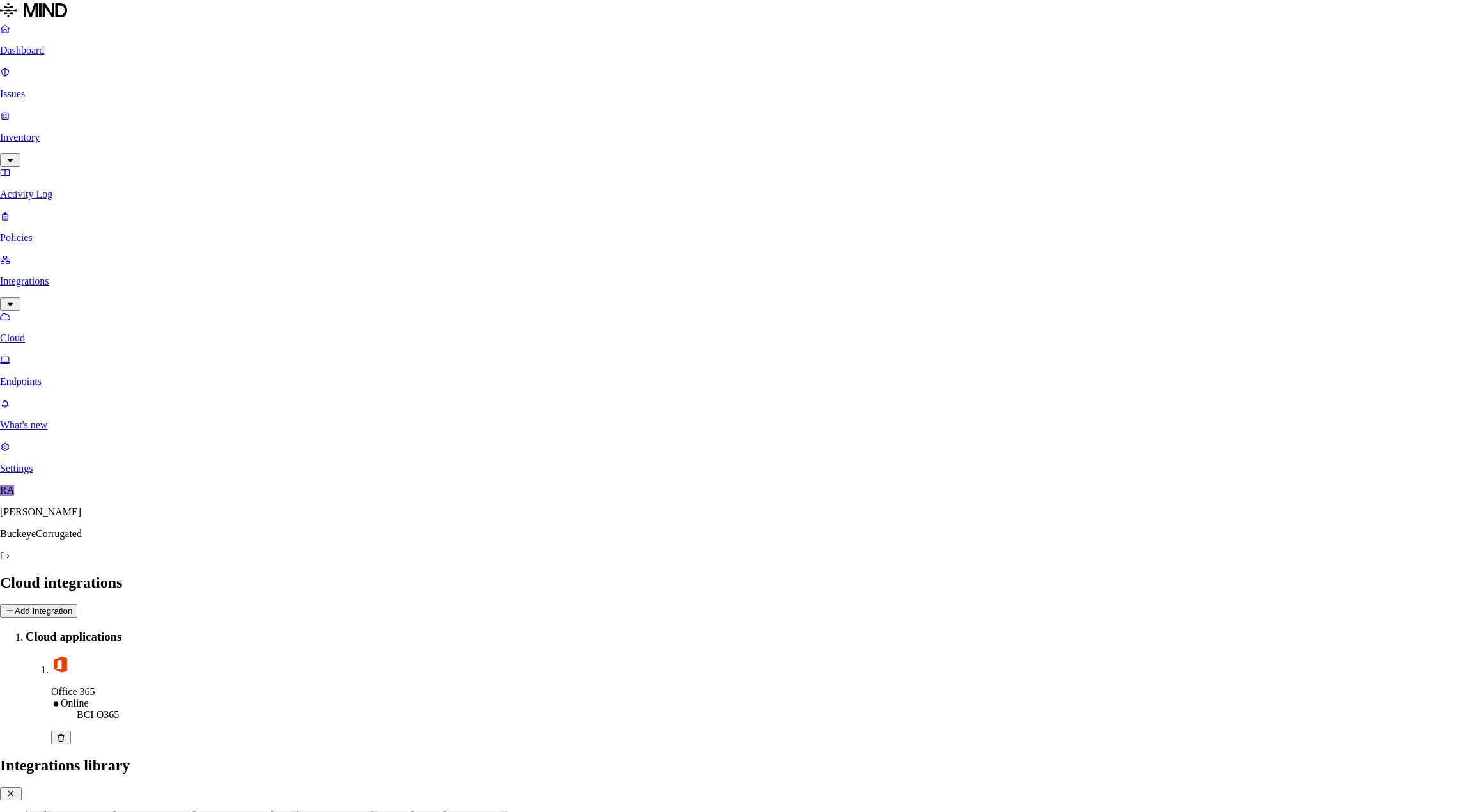
click at [16, 789] on icon "button" at bounding box center [11, 793] width 12 height 9
